Goal: Check status

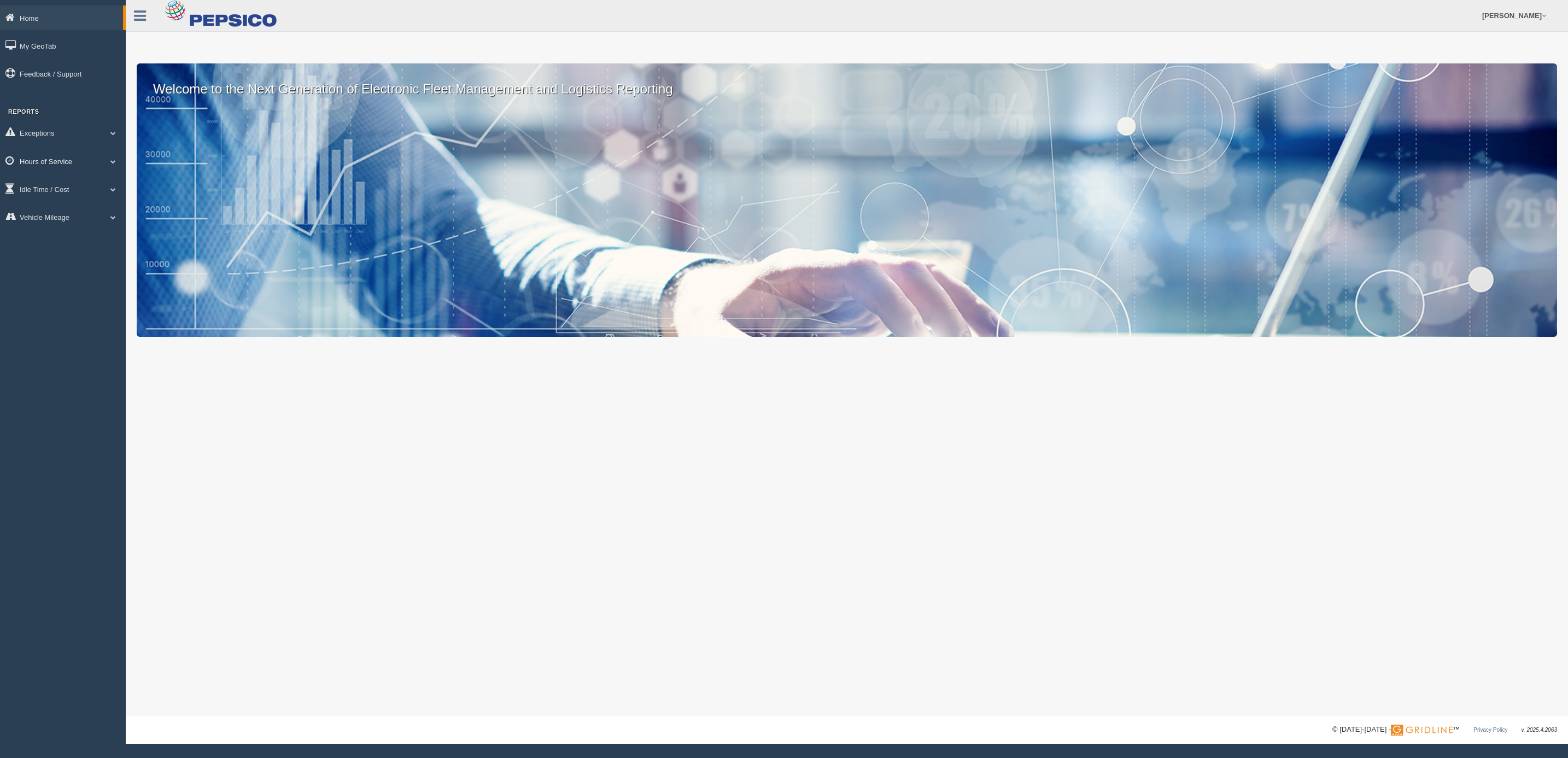
click at [39, 156] on link "Hours of Service" at bounding box center [63, 161] width 126 height 25
click at [52, 228] on link "HOS Violations" at bounding box center [71, 226] width 103 height 20
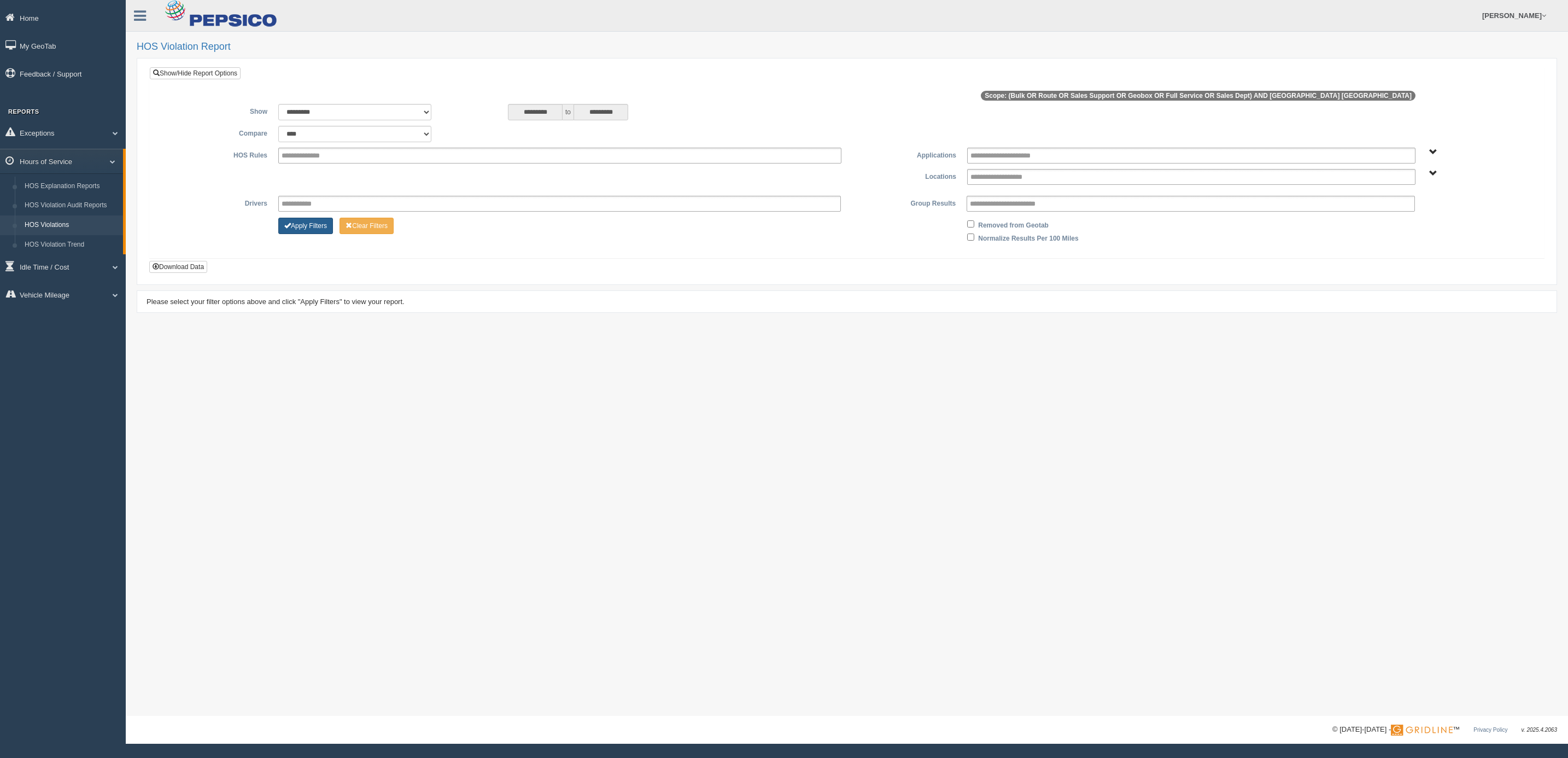
click at [315, 229] on button "Apply Filters" at bounding box center [306, 226] width 55 height 16
